Goal: Information Seeking & Learning: Learn about a topic

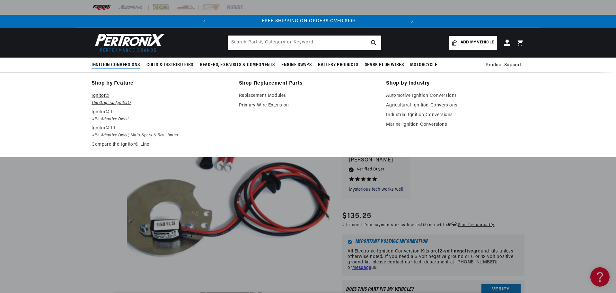
click at [109, 97] on p "Ignitor©" at bounding box center [161, 96] width 139 height 8
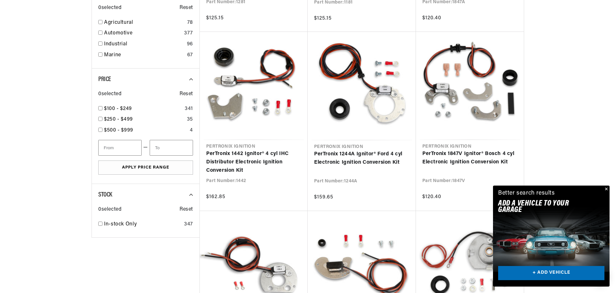
scroll to position [0, 195]
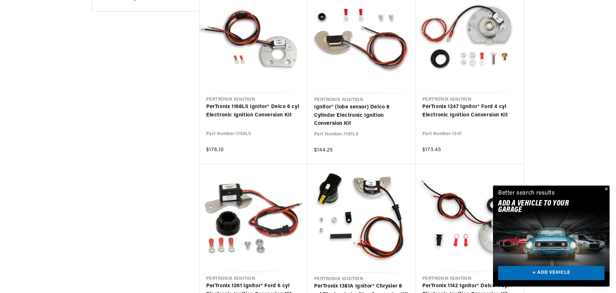
drag, startPoint x: 573, startPoint y: 106, endPoint x: 572, endPoint y: 113, distance: 7.5
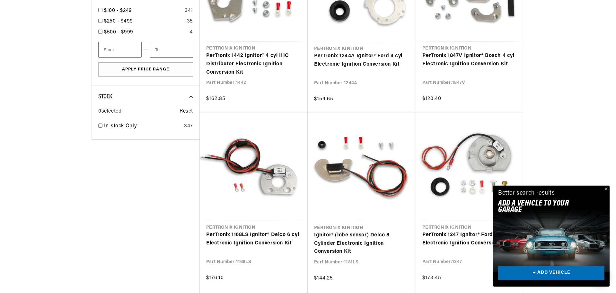
scroll to position [0, 0]
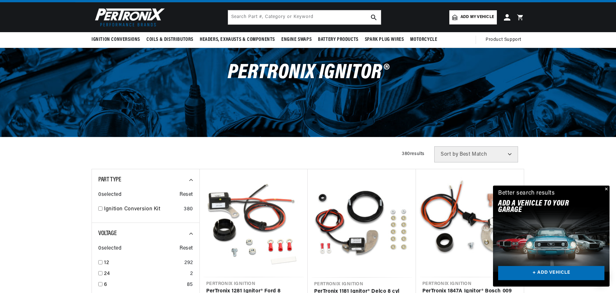
drag, startPoint x: 107, startPoint y: 154, endPoint x: 74, endPoint y: -39, distance: 195.3
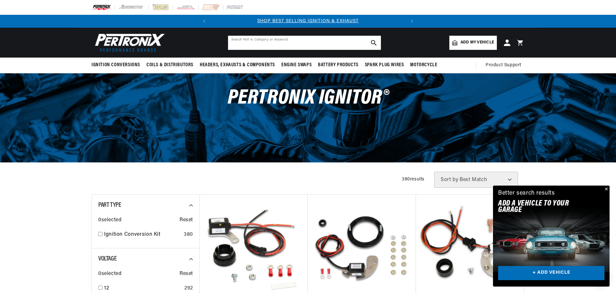
click at [298, 40] on input "text" at bounding box center [304, 43] width 153 height 14
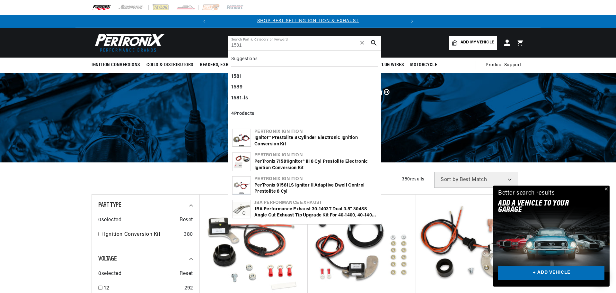
type input "1581"
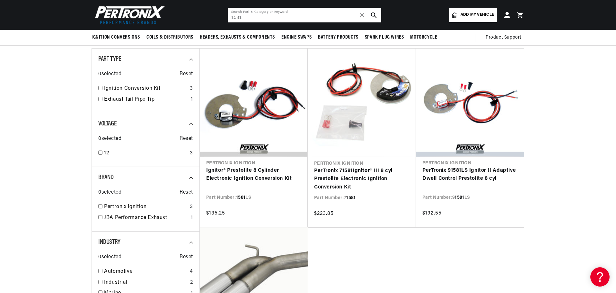
drag, startPoint x: 566, startPoint y: 142, endPoint x: 566, endPoint y: 130, distance: 12.2
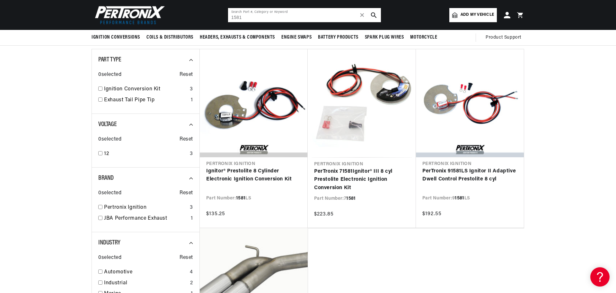
click at [289, 18] on input "1581" at bounding box center [304, 15] width 153 height 14
paste input "LS"
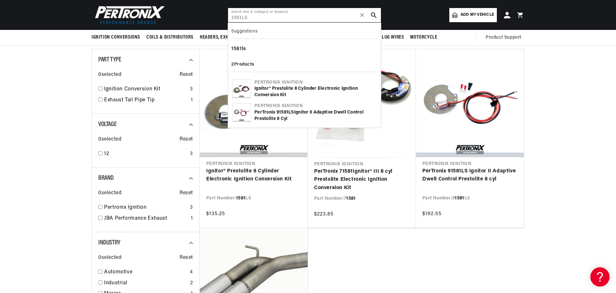
scroll to position [0, 195]
type input "1581LS"
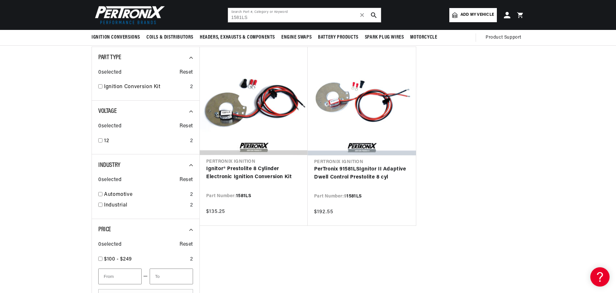
drag, startPoint x: 468, startPoint y: 230, endPoint x: 469, endPoint y: 238, distance: 7.4
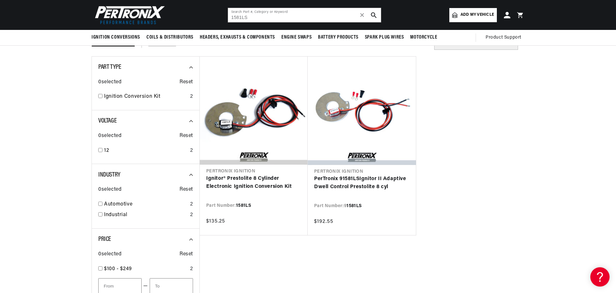
drag, startPoint x: 469, startPoint y: 237, endPoint x: 469, endPoint y: 228, distance: 8.7
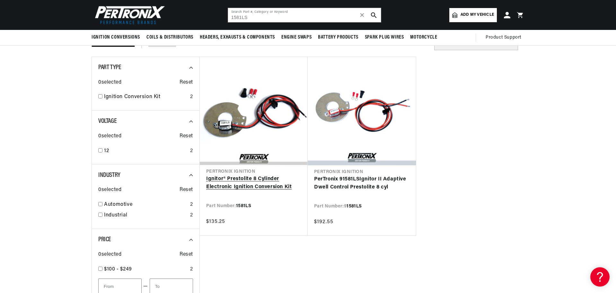
click at [262, 189] on link "Ignitor® Prestolite 8 Cylinder Electronic Ignition Conversion Kit" at bounding box center [253, 183] width 95 height 16
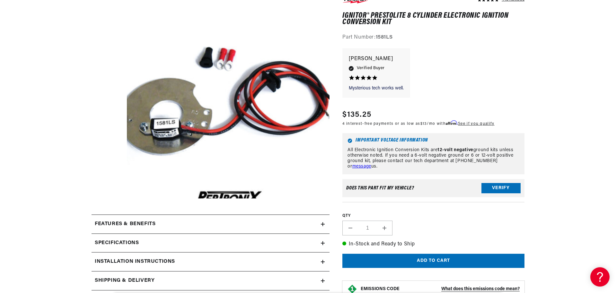
scroll to position [102, 0]
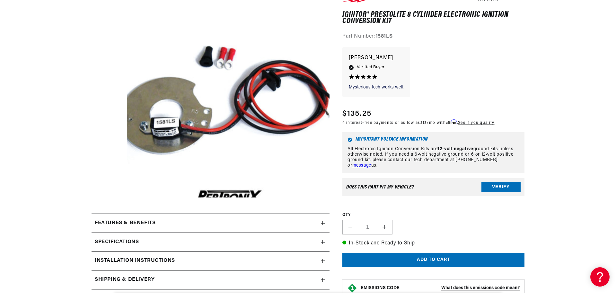
drag, startPoint x: 553, startPoint y: 106, endPoint x: 556, endPoint y: 112, distance: 6.3
click at [107, 218] on button "Open media 1 in modal" at bounding box center [107, 218] width 0 height 0
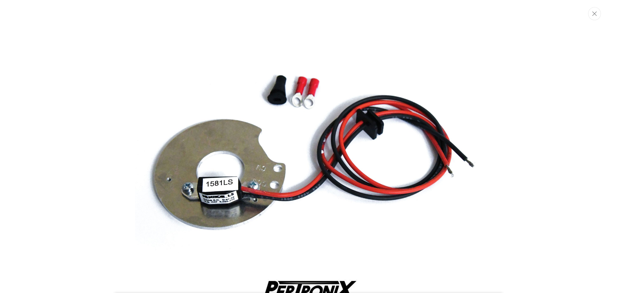
click at [262, 194] on img "Media gallery" at bounding box center [308, 146] width 347 height 347
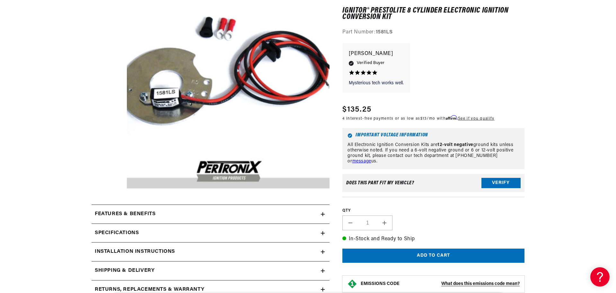
scroll to position [114, 0]
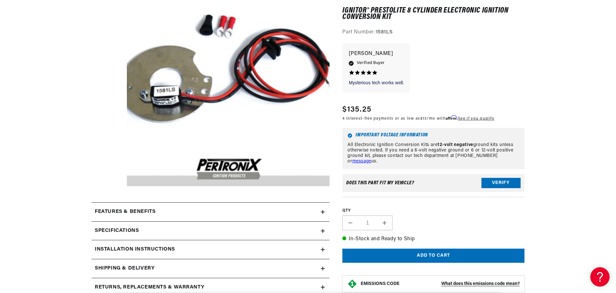
drag, startPoint x: 530, startPoint y: 123, endPoint x: 531, endPoint y: 130, distance: 7.5
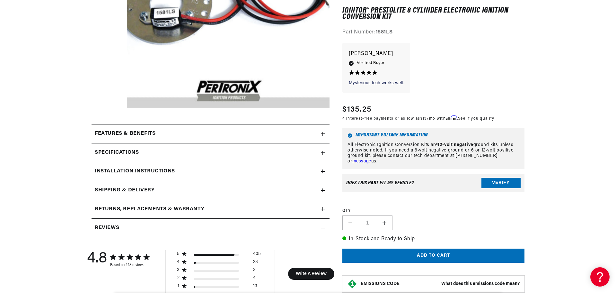
scroll to position [210, 0]
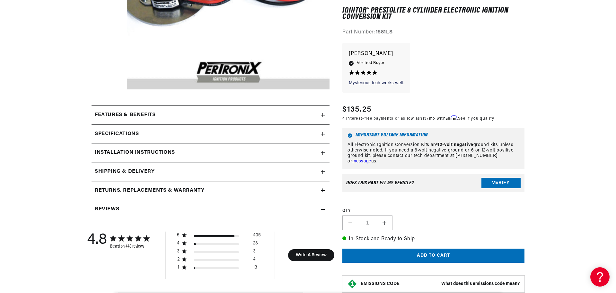
click at [101, 120] on summary "Features & Benefits" at bounding box center [211, 115] width 238 height 19
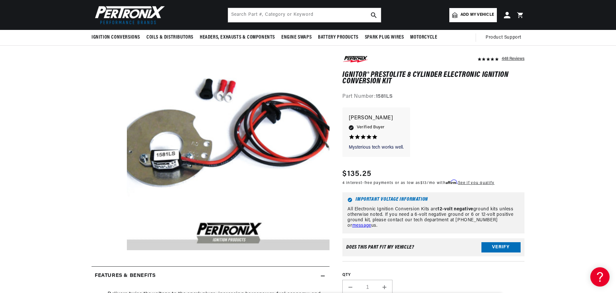
scroll to position [0, 195]
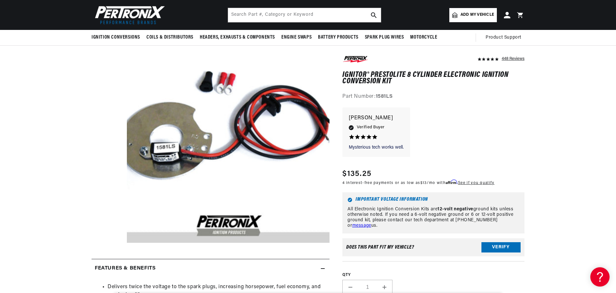
drag, startPoint x: 537, startPoint y: 127, endPoint x: 538, endPoint y: 136, distance: 9.7
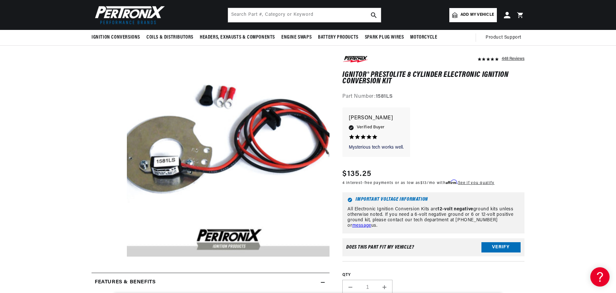
drag, startPoint x: 538, startPoint y: 136, endPoint x: 536, endPoint y: 125, distance: 11.5
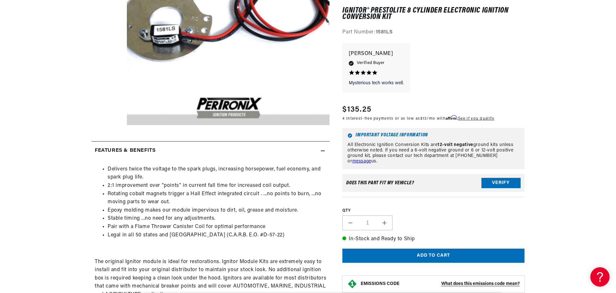
drag, startPoint x: 32, startPoint y: 196, endPoint x: 32, endPoint y: 201, distance: 4.8
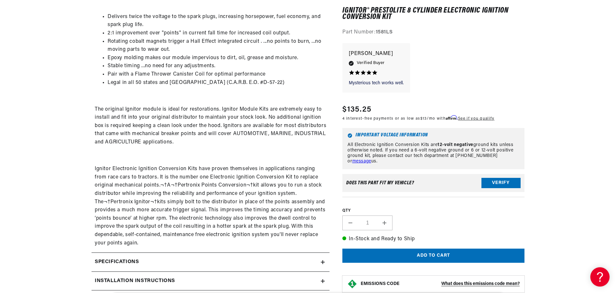
drag, startPoint x: 70, startPoint y: 182, endPoint x: 70, endPoint y: 191, distance: 9.0
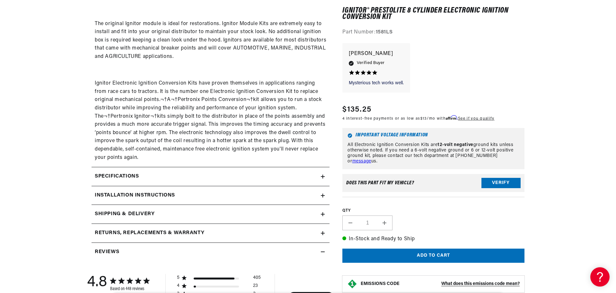
drag, startPoint x: 74, startPoint y: 139, endPoint x: 76, endPoint y: 159, distance: 19.3
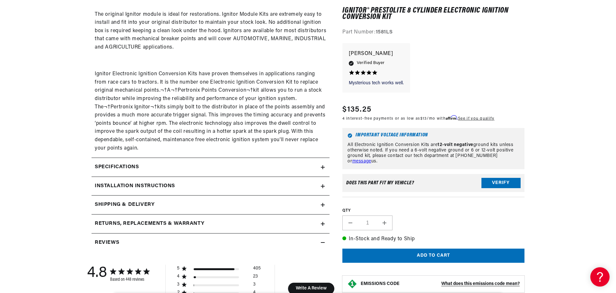
scroll to position [0, 0]
click at [467, 83] on div "Mysterious tech works well. Mysterious tech works well. Dean M. 5.0 star rating…" at bounding box center [434, 71] width 182 height 56
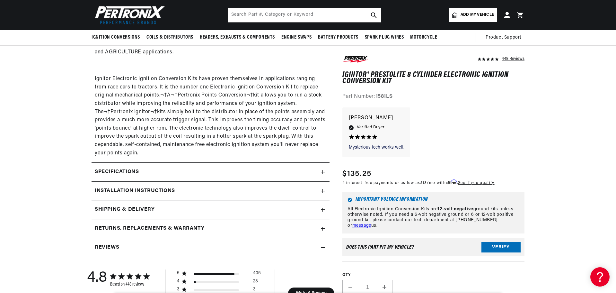
scroll to position [416, 0]
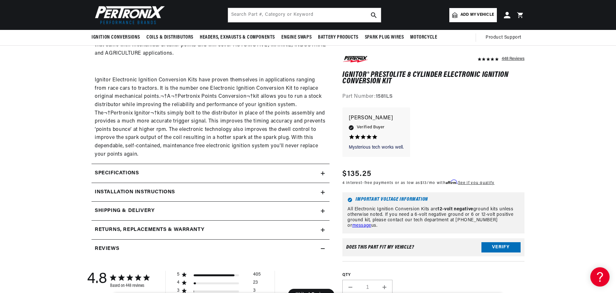
drag, startPoint x: 480, startPoint y: 87, endPoint x: 479, endPoint y: 80, distance: 7.1
click at [286, 178] on summary "Specifications" at bounding box center [211, 173] width 238 height 19
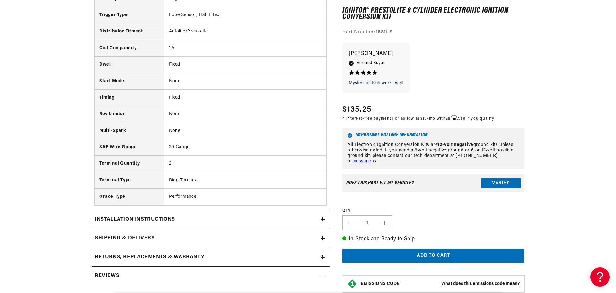
scroll to position [0, 195]
click at [252, 223] on div "Installation instructions" at bounding box center [206, 219] width 229 height 8
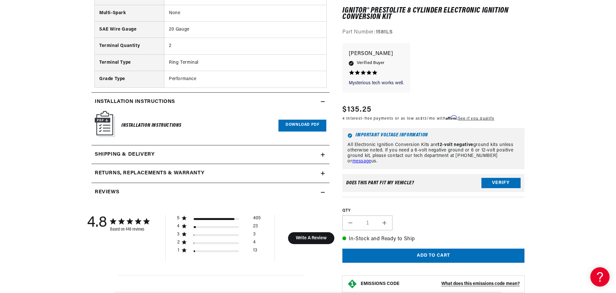
scroll to position [769, 0]
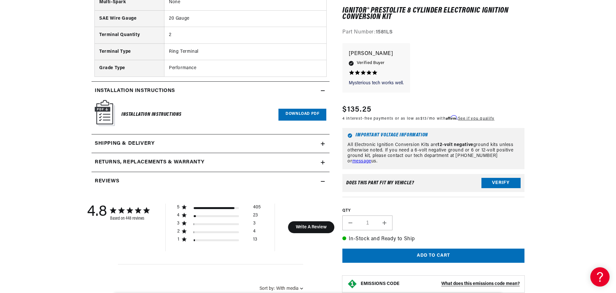
click at [311, 113] on link "Download PDF" at bounding box center [303, 115] width 48 height 12
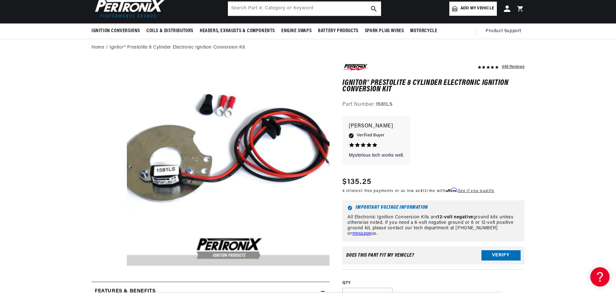
scroll to position [0, 195]
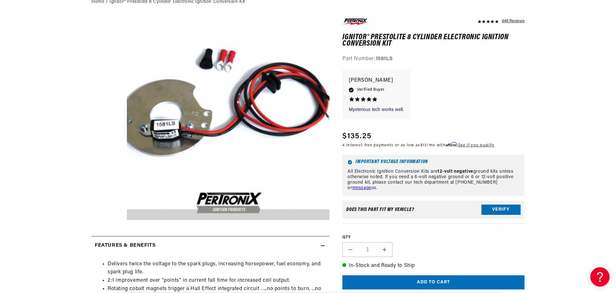
drag, startPoint x: 563, startPoint y: 120, endPoint x: 564, endPoint y: 135, distance: 15.2
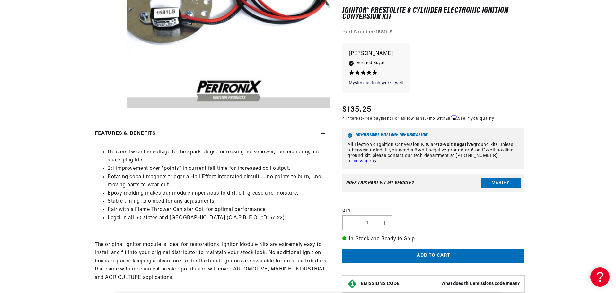
drag, startPoint x: 451, startPoint y: 45, endPoint x: 462, endPoint y: 76, distance: 32.4
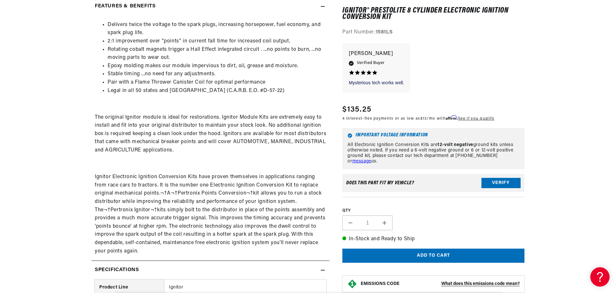
scroll to position [0, 0]
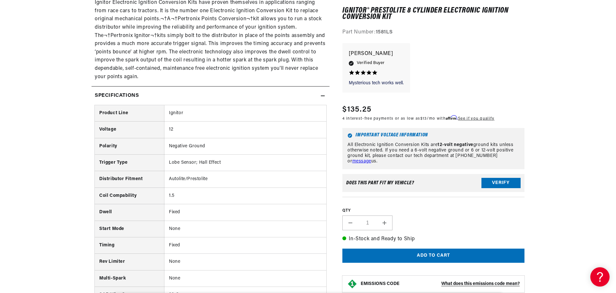
drag, startPoint x: 85, startPoint y: 79, endPoint x: 91, endPoint y: 108, distance: 28.8
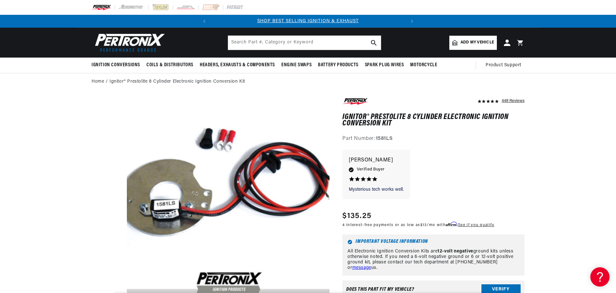
drag, startPoint x: 45, startPoint y: 13, endPoint x: 40, endPoint y: -39, distance: 52.3
click at [522, 205] on div "Mysterious tech works well. Mysterious tech works well. Dean M. 5.0 star rating…" at bounding box center [434, 177] width 182 height 56
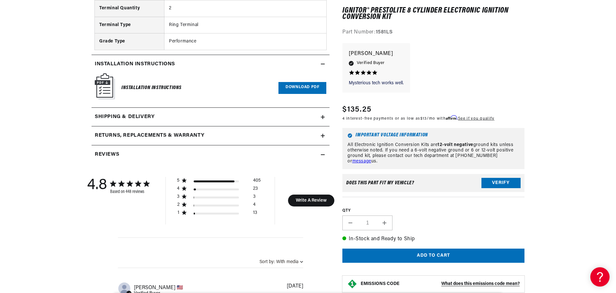
scroll to position [900, 0]
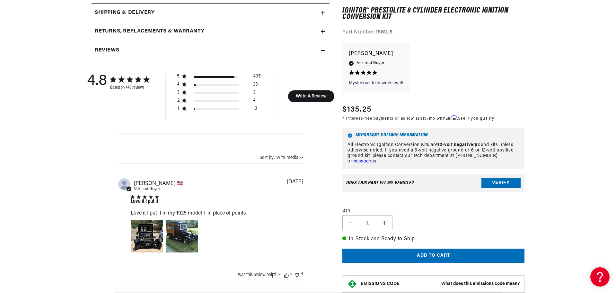
click at [119, 54] on h2 "Reviews" at bounding box center [107, 50] width 24 height 8
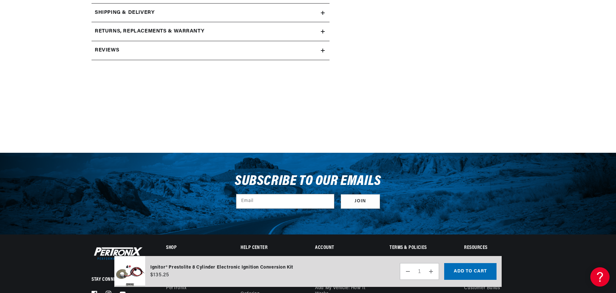
click at [119, 53] on h2 "Reviews" at bounding box center [107, 50] width 24 height 8
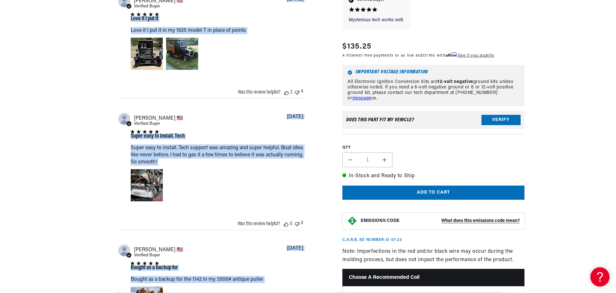
drag, startPoint x: 55, startPoint y: 122, endPoint x: 63, endPoint y: 134, distance: 14.6
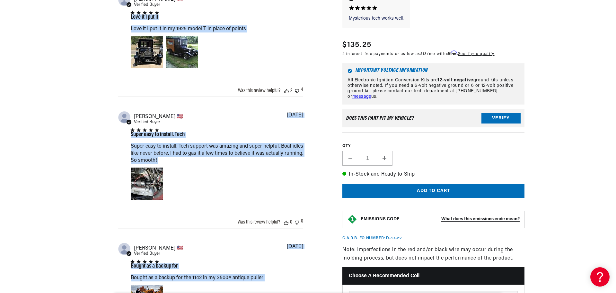
drag, startPoint x: 372, startPoint y: 74, endPoint x: 530, endPoint y: 77, distance: 157.2
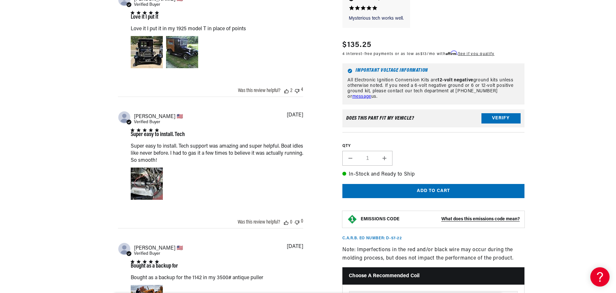
drag, startPoint x: 374, startPoint y: 81, endPoint x: 414, endPoint y: 88, distance: 41.1
click at [414, 88] on p "All Electronic Ignition Conversion Kits are 12-volt negative ground kits unless…" at bounding box center [434, 89] width 172 height 22
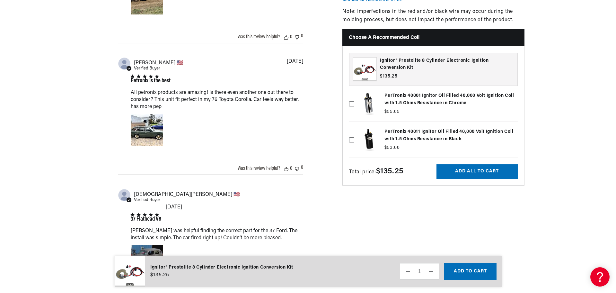
drag, startPoint x: 323, startPoint y: 155, endPoint x: 331, endPoint y: 176, distance: 22.6
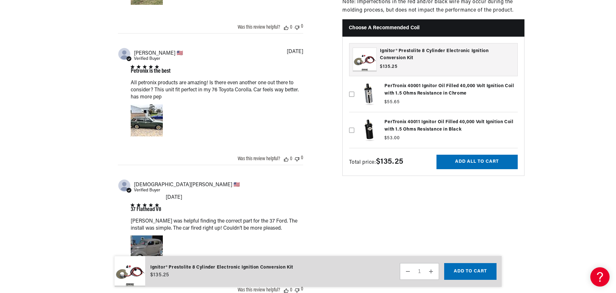
scroll to position [0, 190]
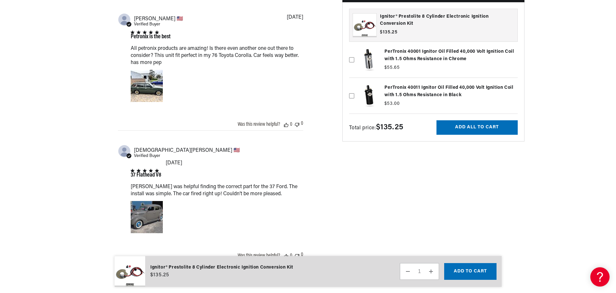
drag, startPoint x: 331, startPoint y: 176, endPoint x: 339, endPoint y: 222, distance: 46.6
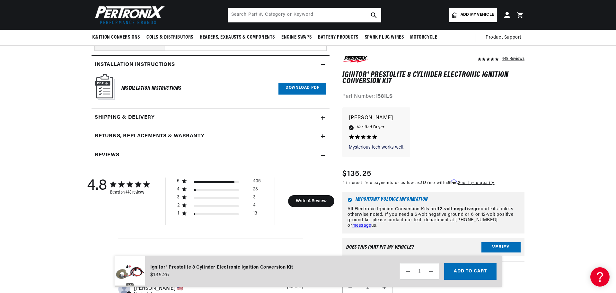
scroll to position [0, 0]
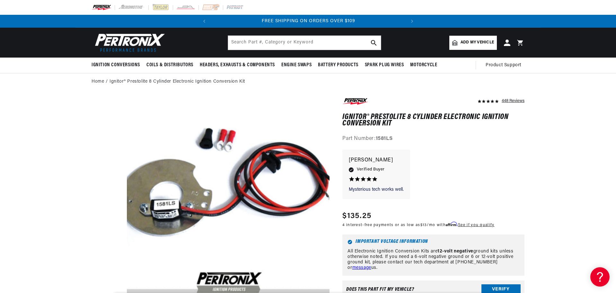
drag, startPoint x: 487, startPoint y: 228, endPoint x: 454, endPoint y: 42, distance: 188.1
click at [387, 140] on strong "1581LS" at bounding box center [384, 138] width 17 height 5
copy strong "1581LS"
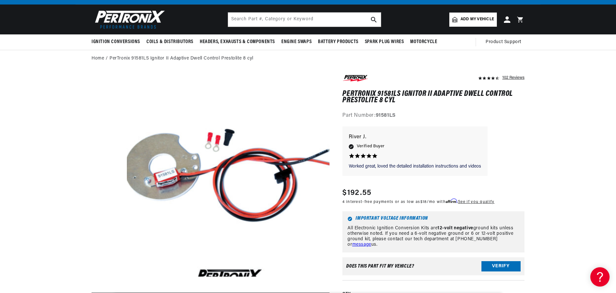
scroll to position [24, 0]
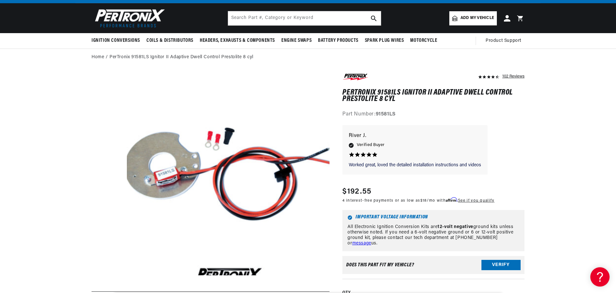
drag, startPoint x: 557, startPoint y: 121, endPoint x: 559, endPoint y: 130, distance: 8.2
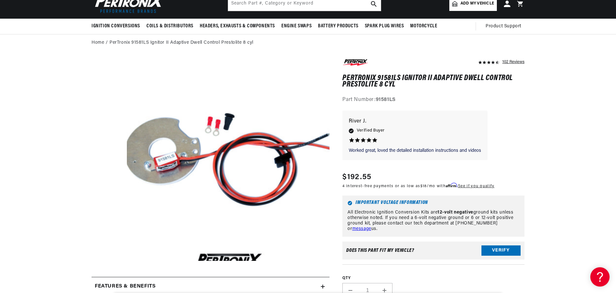
scroll to position [40, 0]
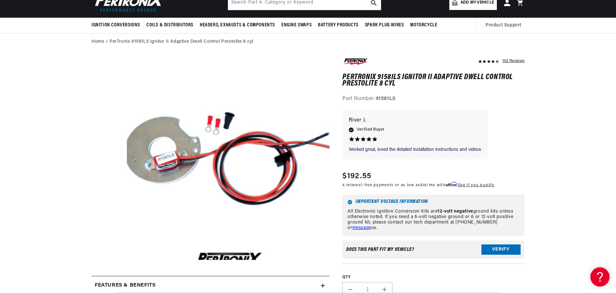
drag, startPoint x: 535, startPoint y: 102, endPoint x: 535, endPoint y: 108, distance: 6.1
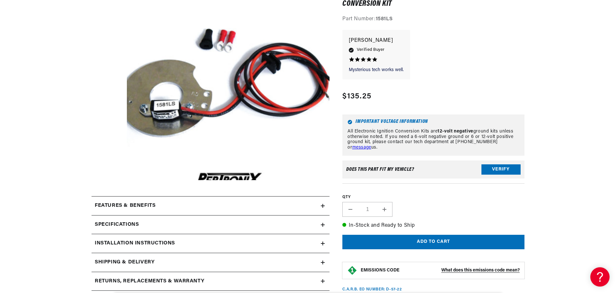
scroll to position [193, 0]
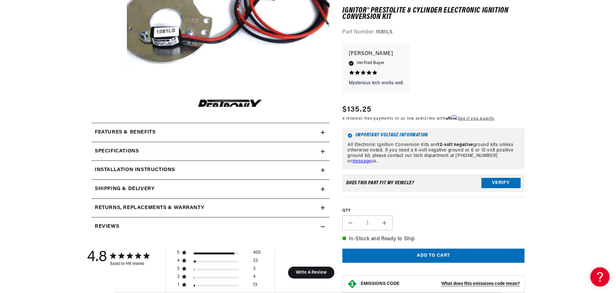
click at [115, 123] on div "Features & Benefits Delivers twice the voltage to the spark plugs, increasing h…" at bounding box center [211, 132] width 238 height 19
click at [119, 127] on summary "Features & Benefits" at bounding box center [211, 132] width 238 height 19
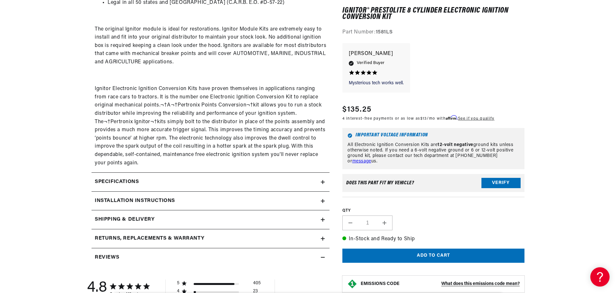
scroll to position [411, 0]
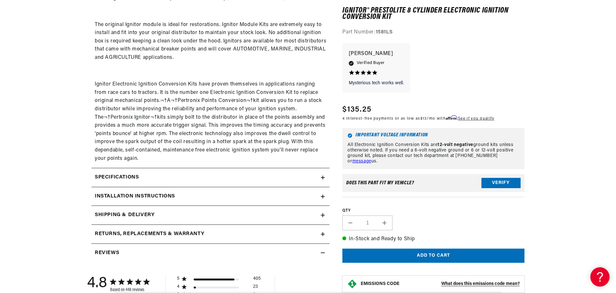
drag, startPoint x: 78, startPoint y: 168, endPoint x: 80, endPoint y: 139, distance: 29.0
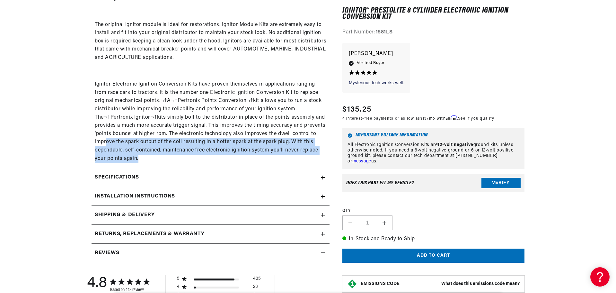
drag, startPoint x: 117, startPoint y: 141, endPoint x: 318, endPoint y: 155, distance: 202.0
click at [318, 155] on p "Ignitor Electronic Ignition Conversion Kits have proven themselves in applicati…" at bounding box center [211, 121] width 232 height 82
drag, startPoint x: 155, startPoint y: 162, endPoint x: 81, endPoint y: 148, distance: 75.6
click at [81, 148] on section "448 Reviews" at bounding box center [308, 289] width 465 height 1220
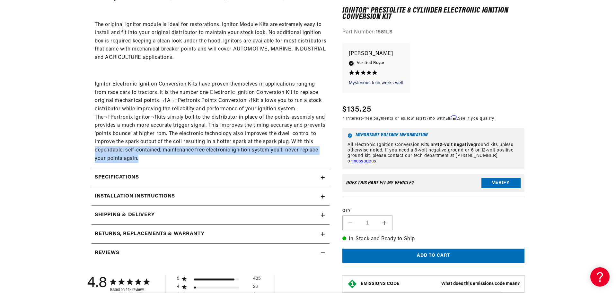
click at [81, 148] on section "448 Reviews" at bounding box center [308, 289] width 465 height 1220
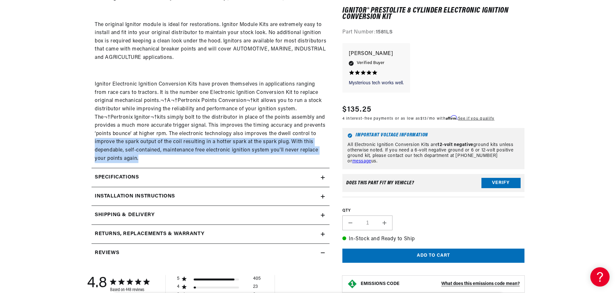
drag, startPoint x: 80, startPoint y: 142, endPoint x: 172, endPoint y: 157, distance: 93.5
click at [172, 157] on section "448 Reviews" at bounding box center [308, 289] width 465 height 1220
click at [172, 157] on p "Ignitor Electronic Ignition Conversion Kits have proven themselves in applicati…" at bounding box center [211, 121] width 232 height 82
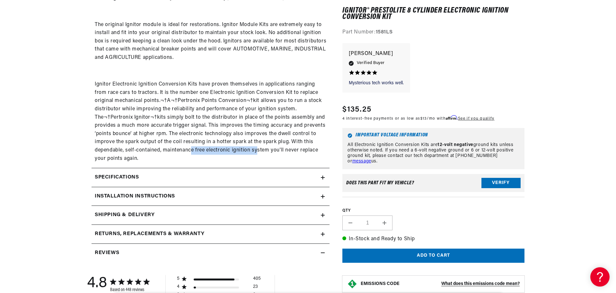
drag, startPoint x: 191, startPoint y: 151, endPoint x: 259, endPoint y: 152, distance: 67.8
click at [259, 152] on p "Ignitor Electronic Ignition Conversion Kits have proven themselves in applicati…" at bounding box center [211, 121] width 232 height 82
click at [143, 181] on div "Specifications" at bounding box center [206, 177] width 229 height 8
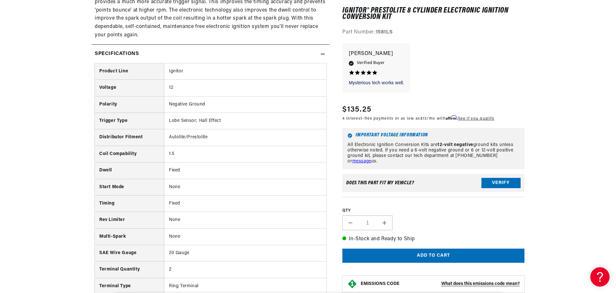
scroll to position [540, 0]
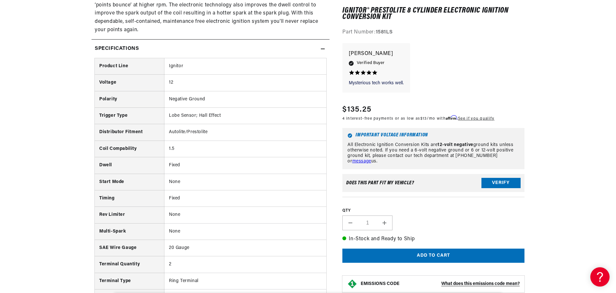
click at [244, 43] on summary "Specifications" at bounding box center [211, 49] width 238 height 19
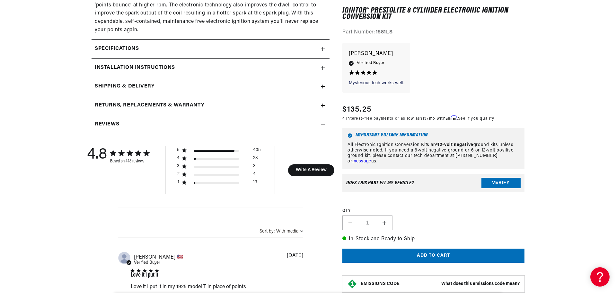
click at [142, 71] on h2 "Installation instructions" at bounding box center [135, 68] width 80 height 8
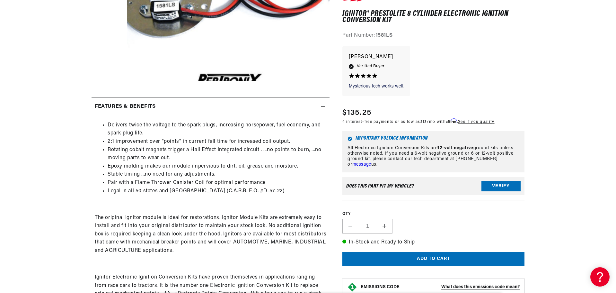
scroll to position [0, 0]
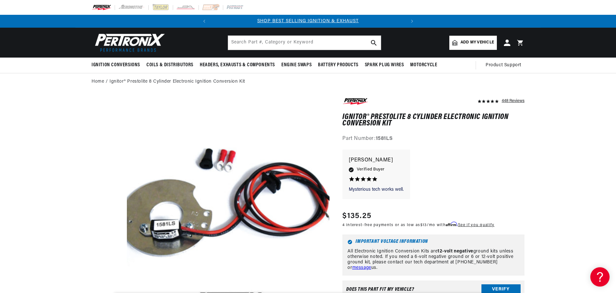
drag, startPoint x: 514, startPoint y: 131, endPoint x: 485, endPoint y: 20, distance: 114.8
